Goal: Book appointment/travel/reservation

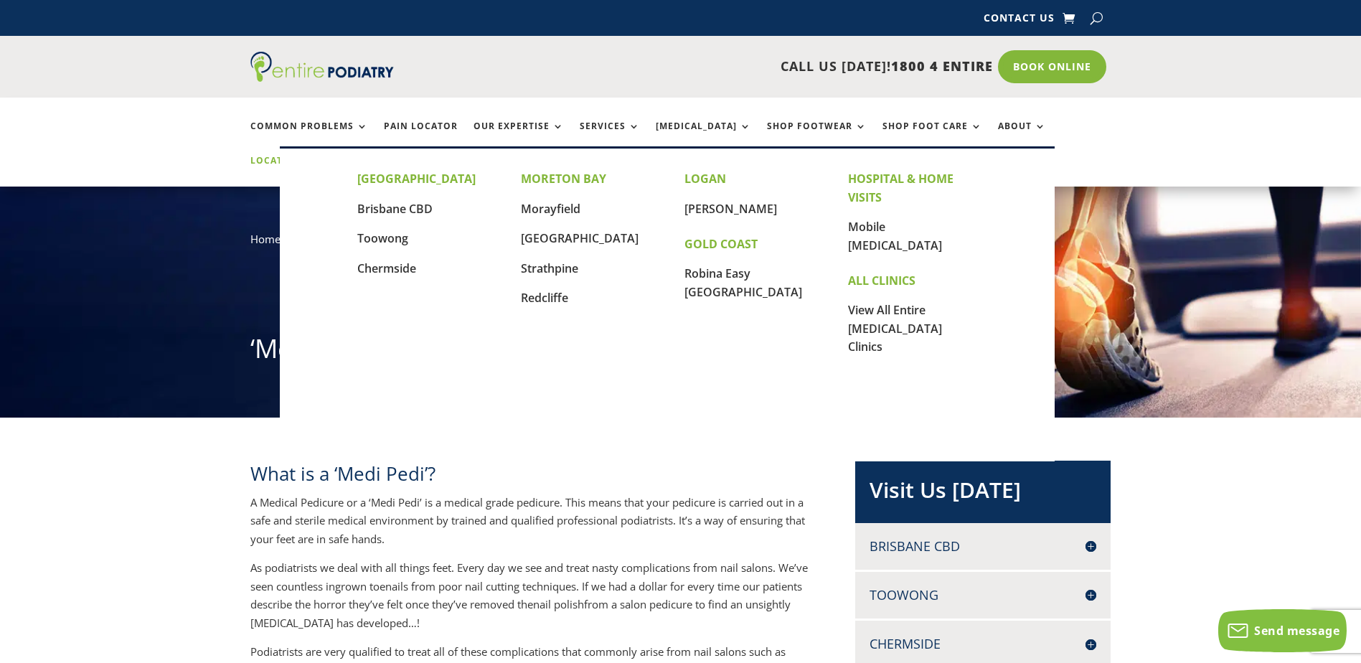
click at [322, 156] on link "Locations" at bounding box center [286, 171] width 72 height 31
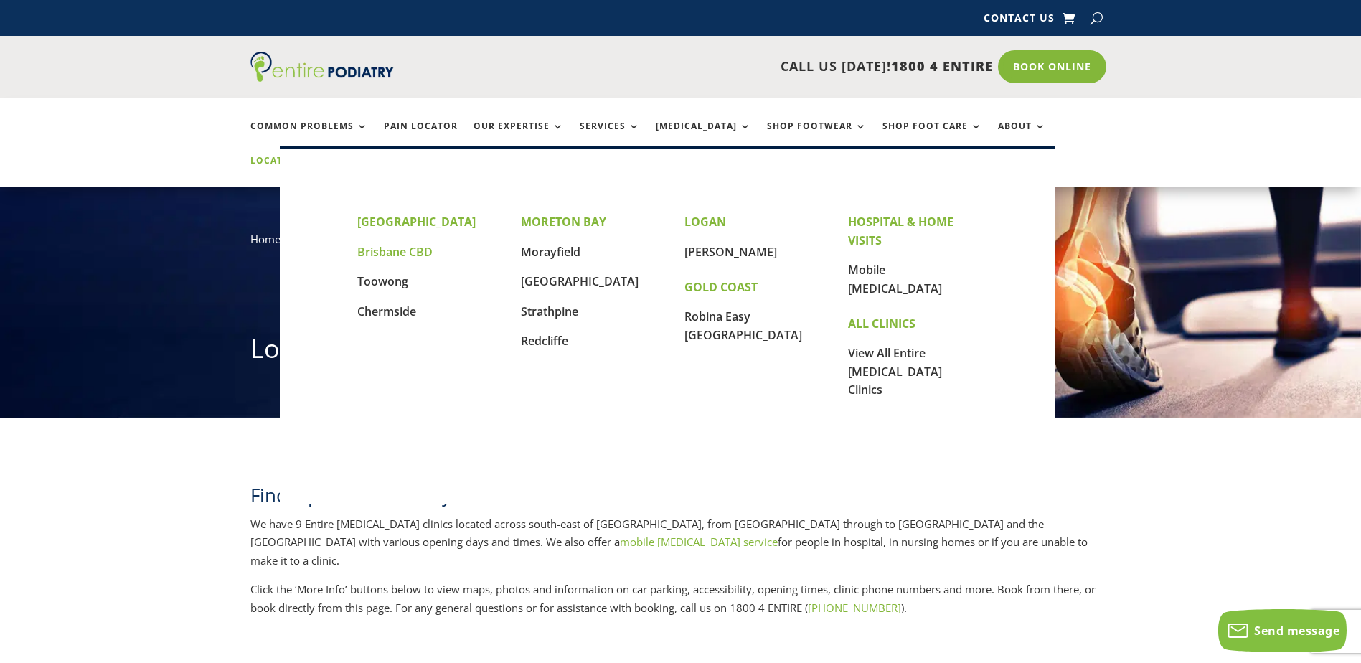
click at [410, 253] on link "Brisbane CBD" at bounding box center [394, 252] width 75 height 16
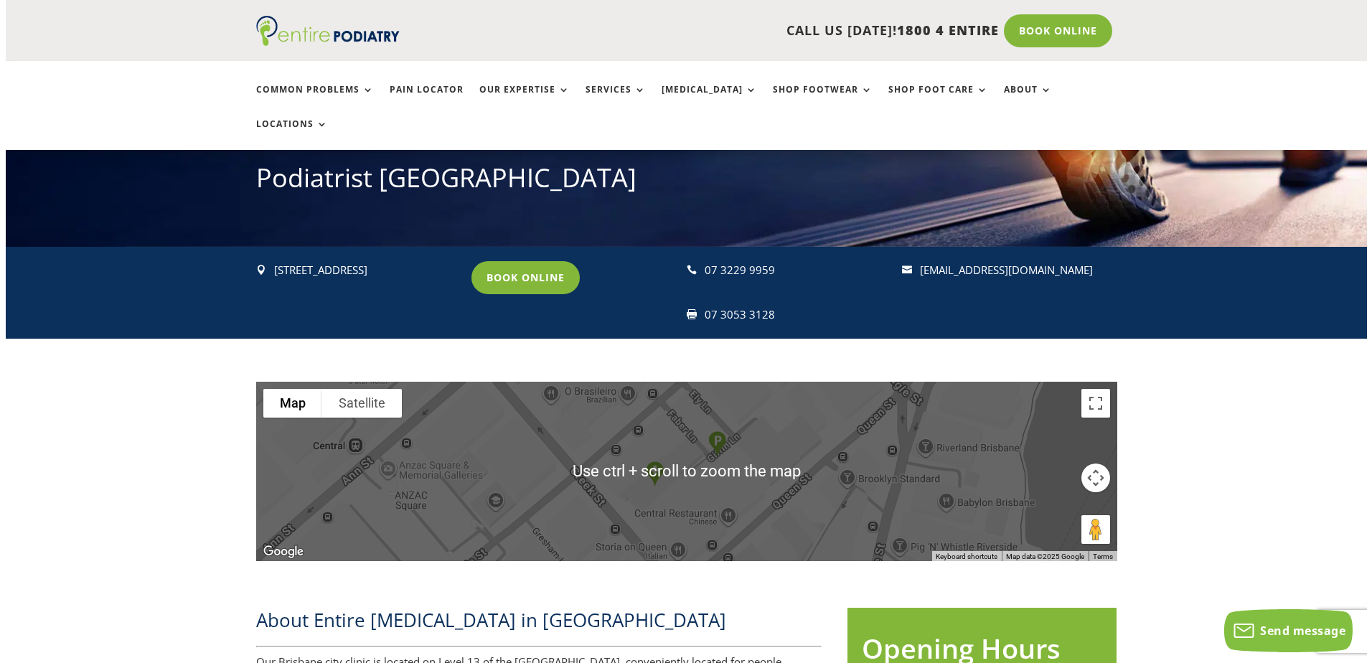
scroll to position [172, 0]
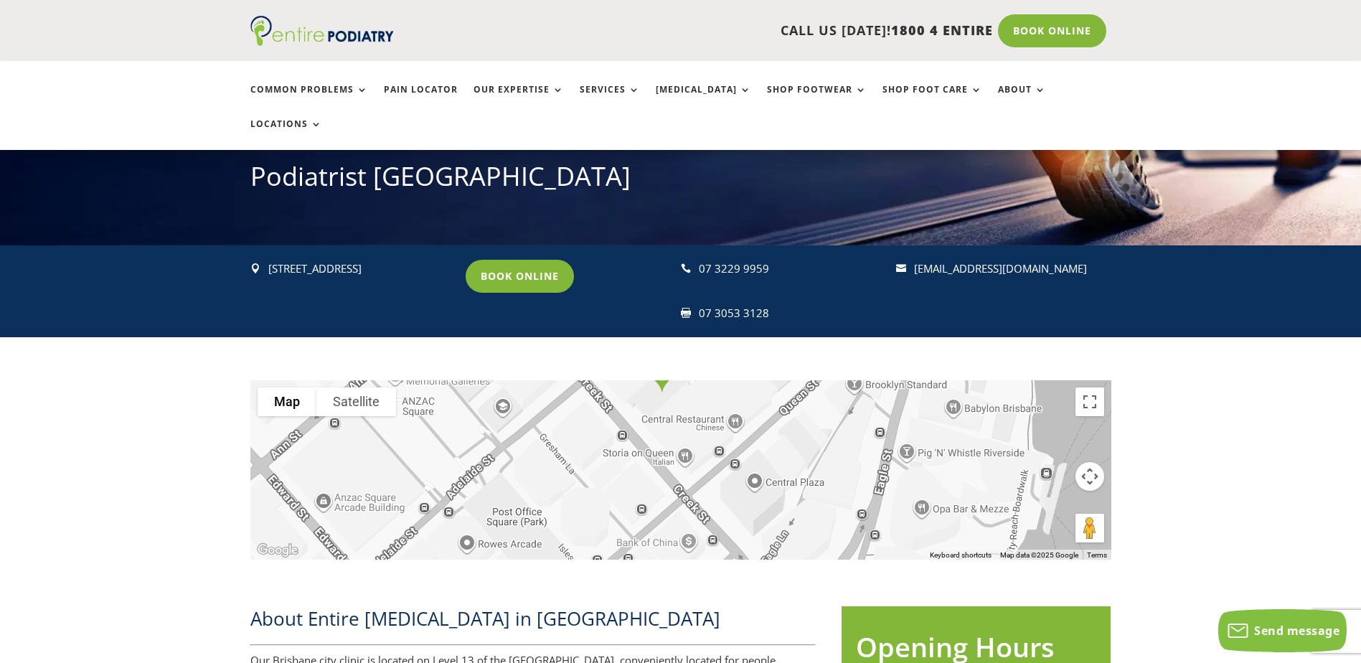
drag, startPoint x: 805, startPoint y: 477, endPoint x: 817, endPoint y: 382, distance: 95.5
click at [817, 382] on div at bounding box center [680, 469] width 861 height 179
click at [503, 260] on link "Book Online" at bounding box center [524, 276] width 116 height 33
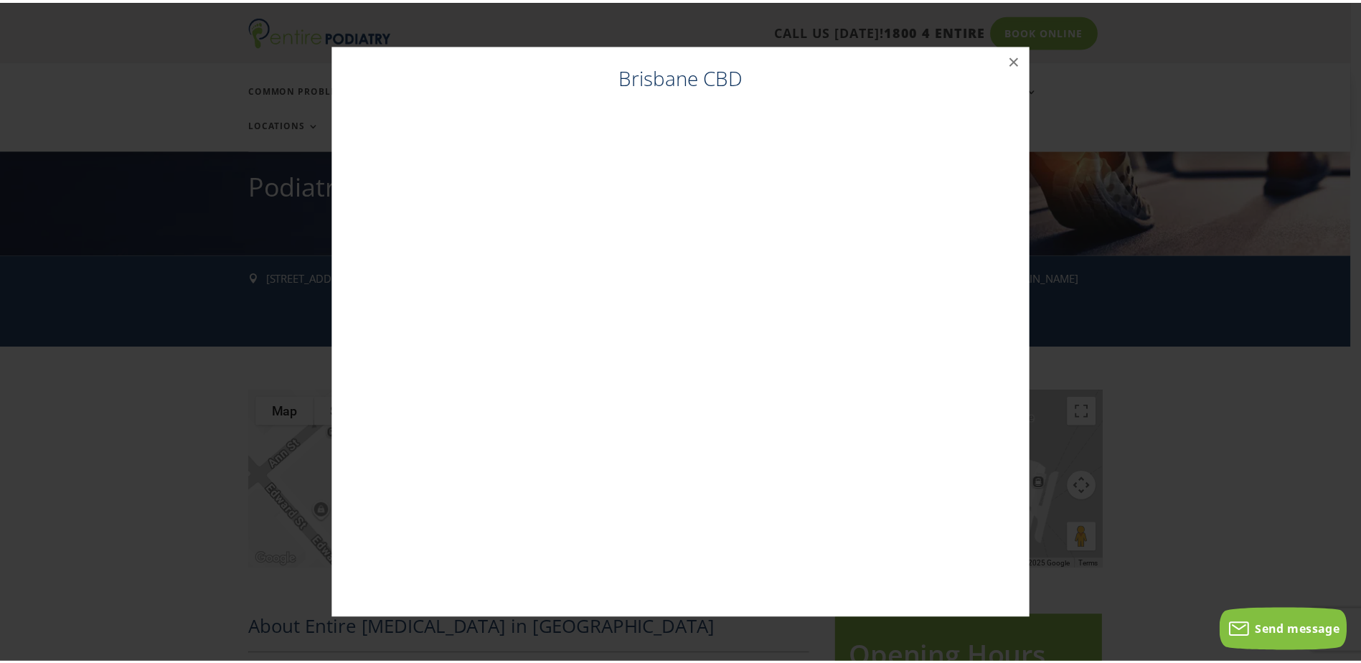
scroll to position [162, 0]
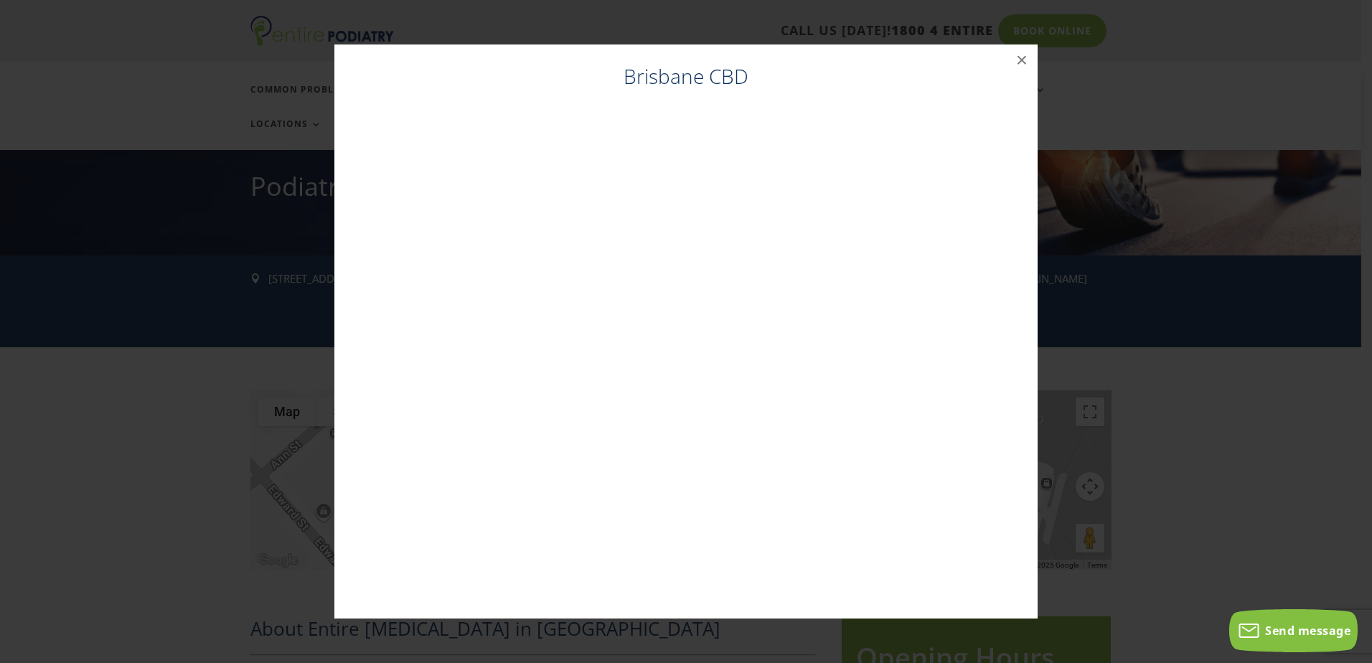
click at [774, 103] on div "Brisbane CBD" at bounding box center [686, 334] width 675 height 545
click at [1023, 58] on button "×" at bounding box center [1022, 60] width 32 height 32
